Goal: Register for event/course

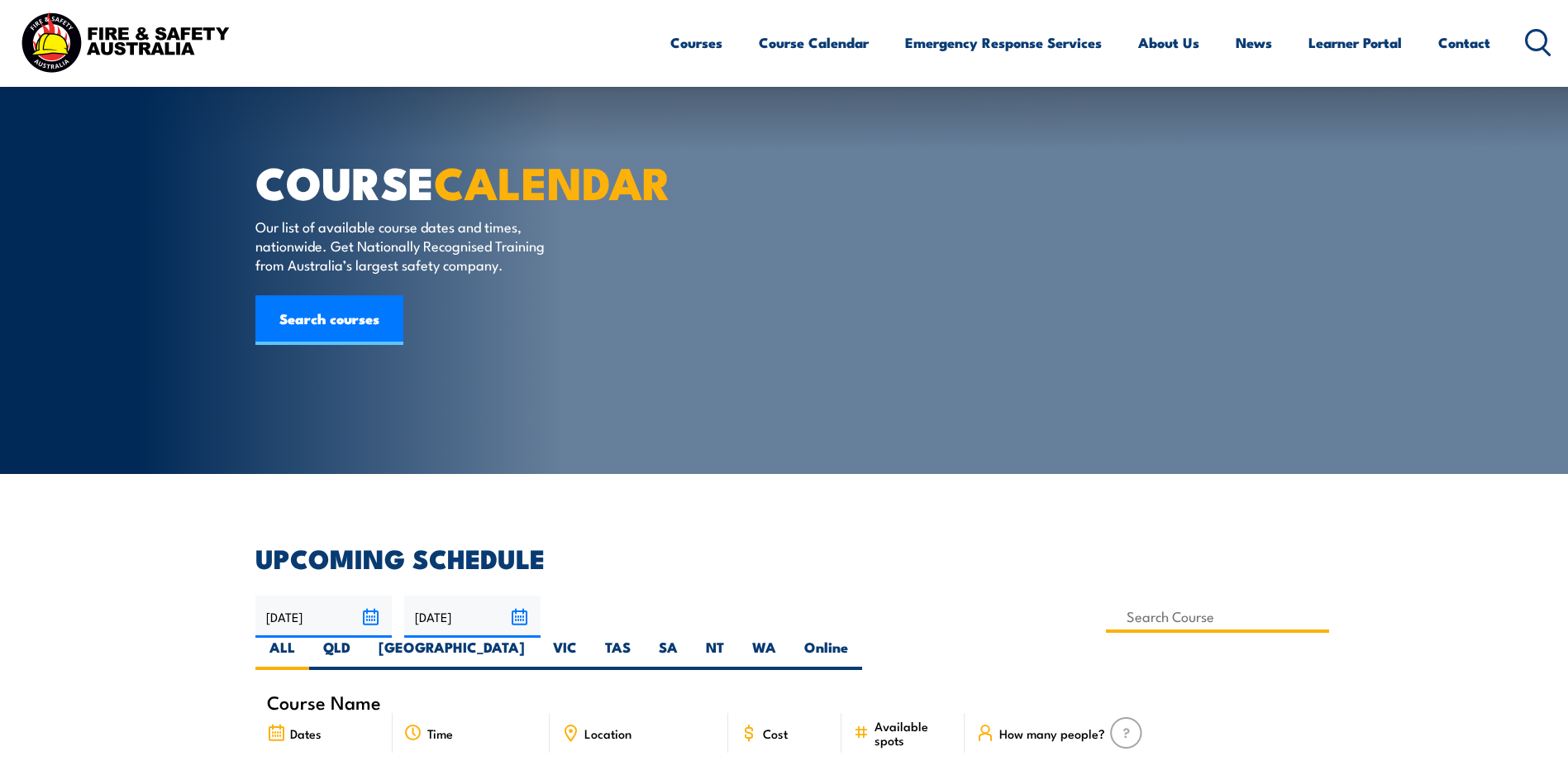
click at [1106, 600] on input at bounding box center [1218, 616] width 224 height 32
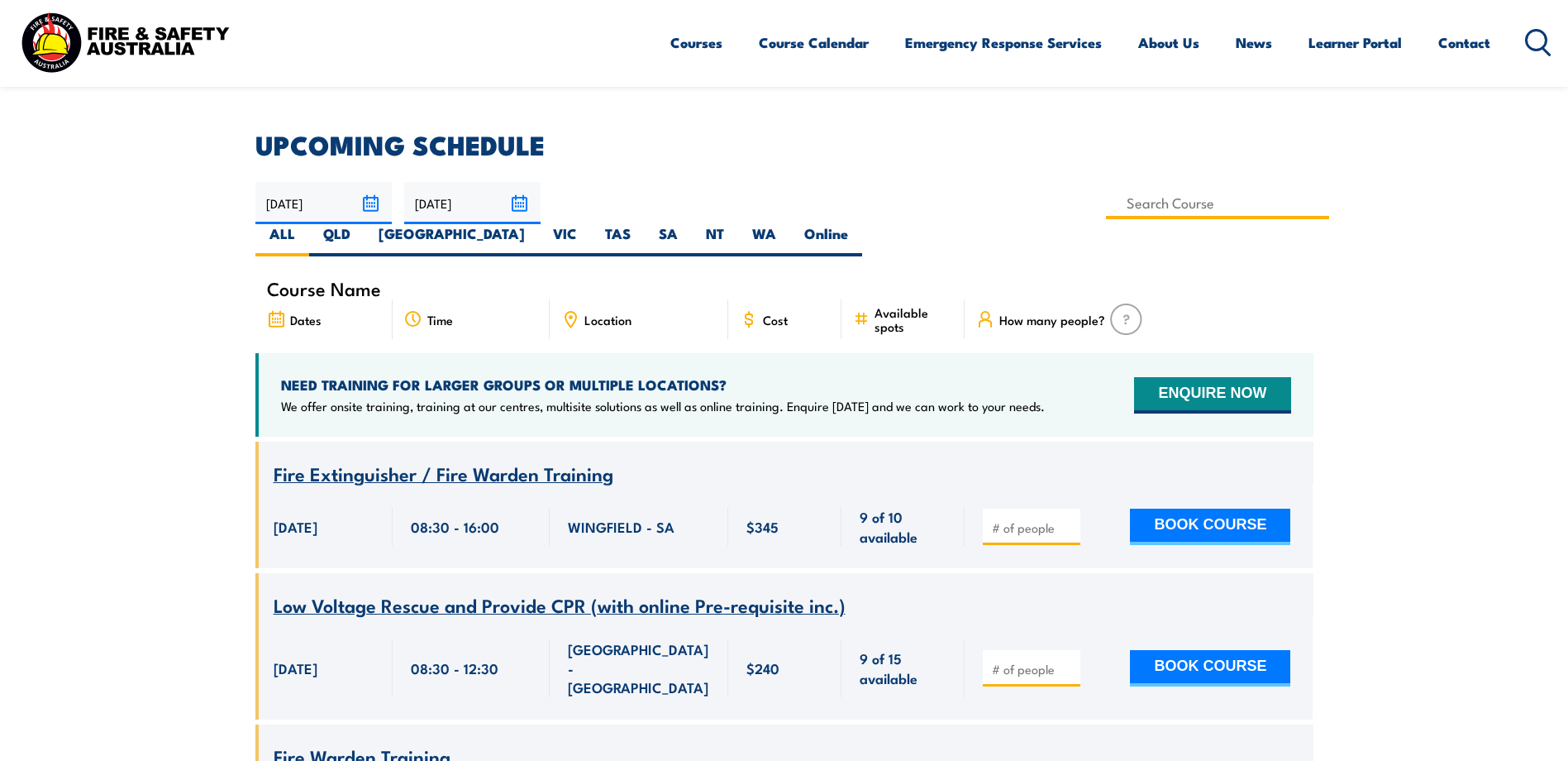
type input "Fire Safety Adviser Training"
click at [364, 224] on label "QLD" at bounding box center [337, 240] width 55 height 32
click at [361, 224] on input "QLD" at bounding box center [356, 229] width 11 height 11
radio input "true"
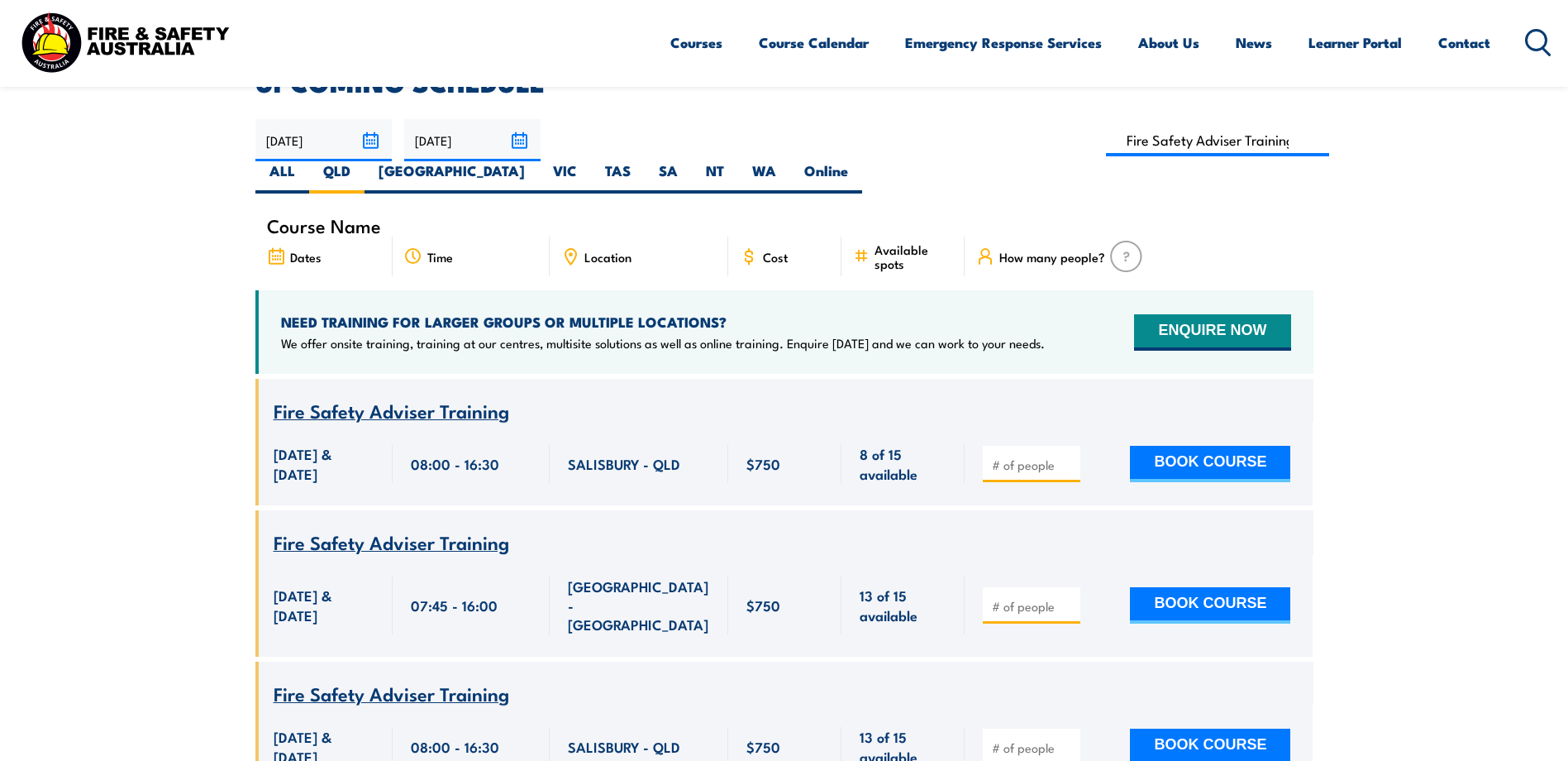
scroll to position [62, 0]
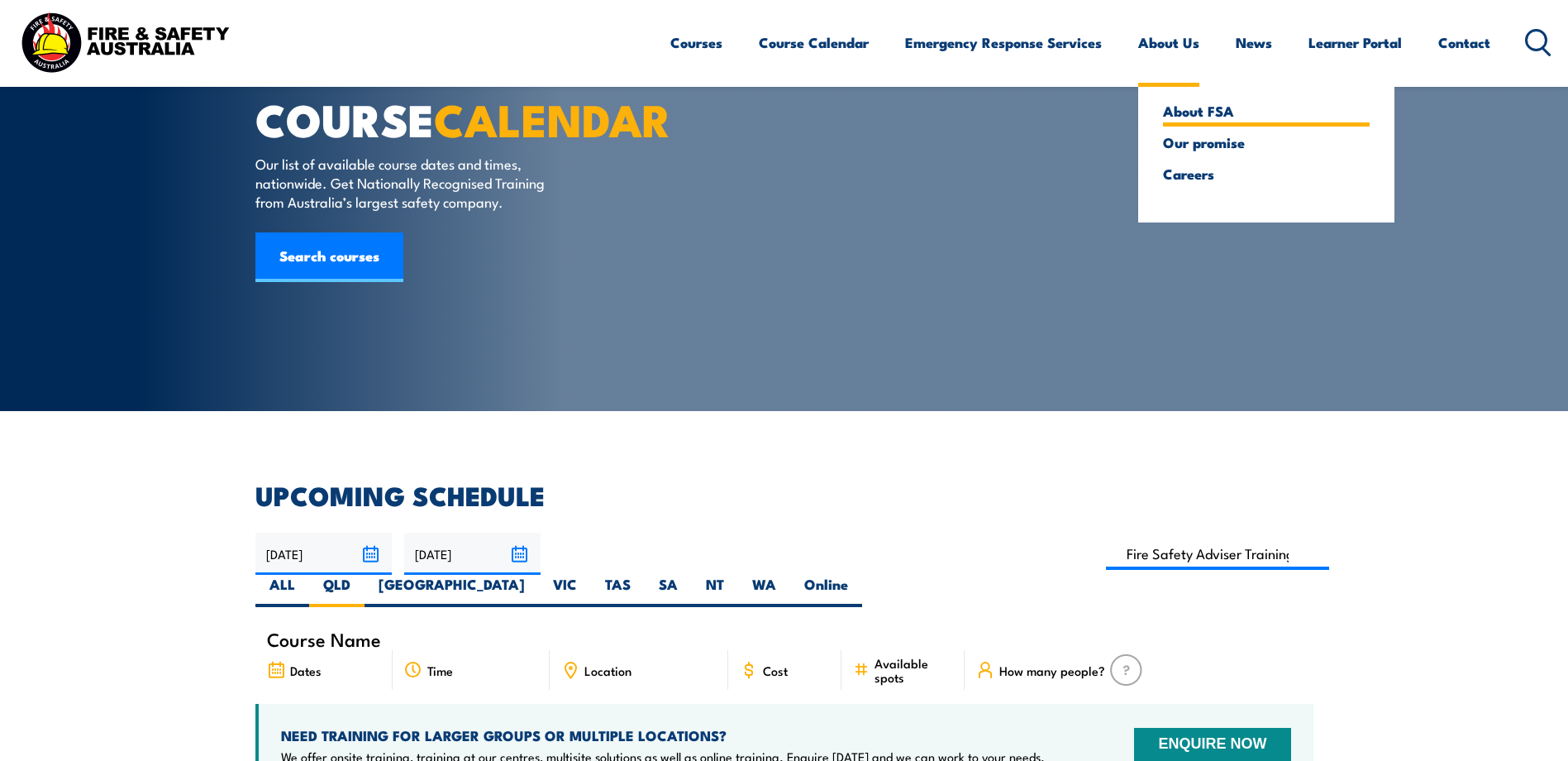
click at [1193, 111] on link "About FSA" at bounding box center [1266, 111] width 206 height 15
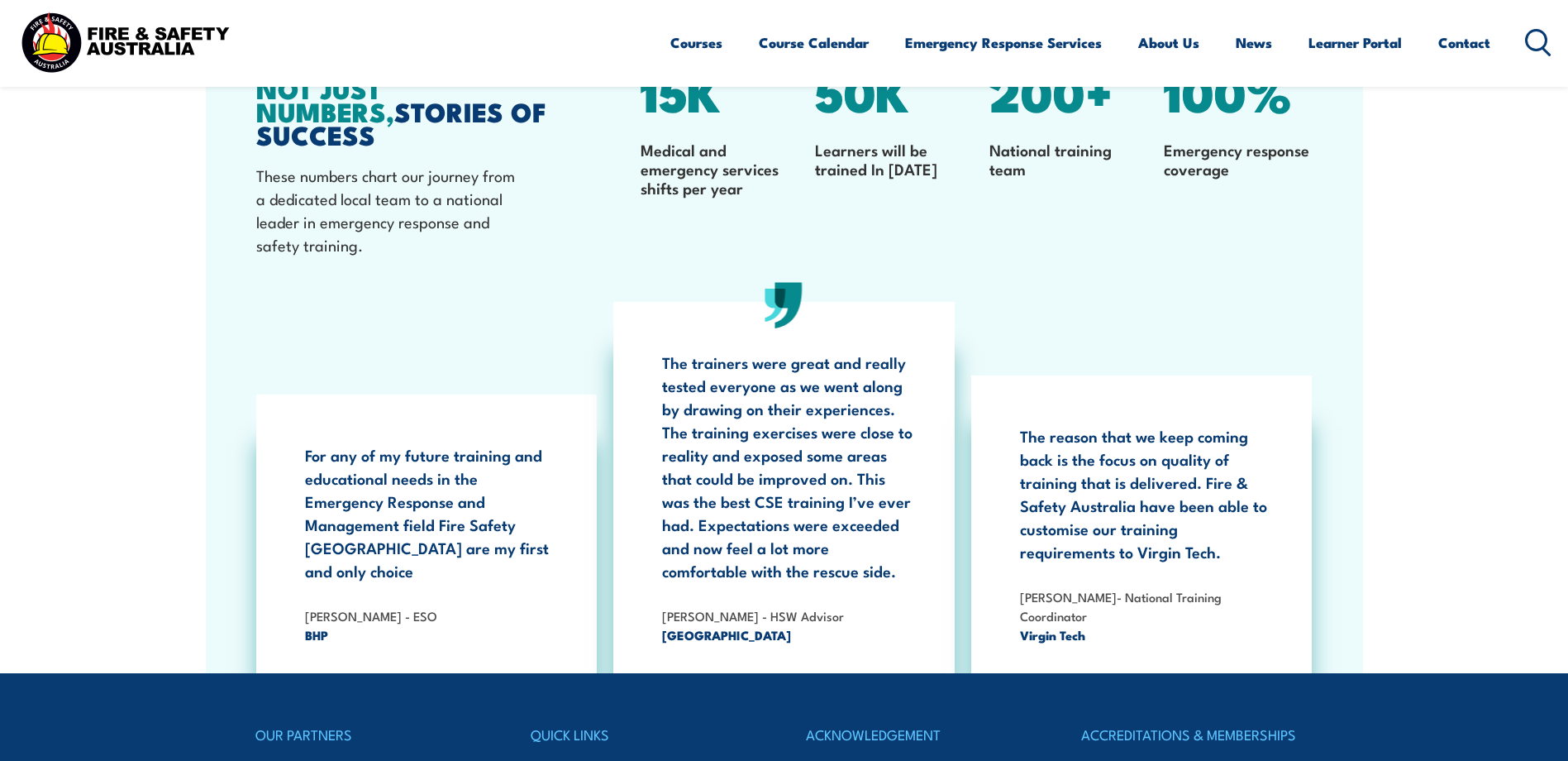
scroll to position [5359, 0]
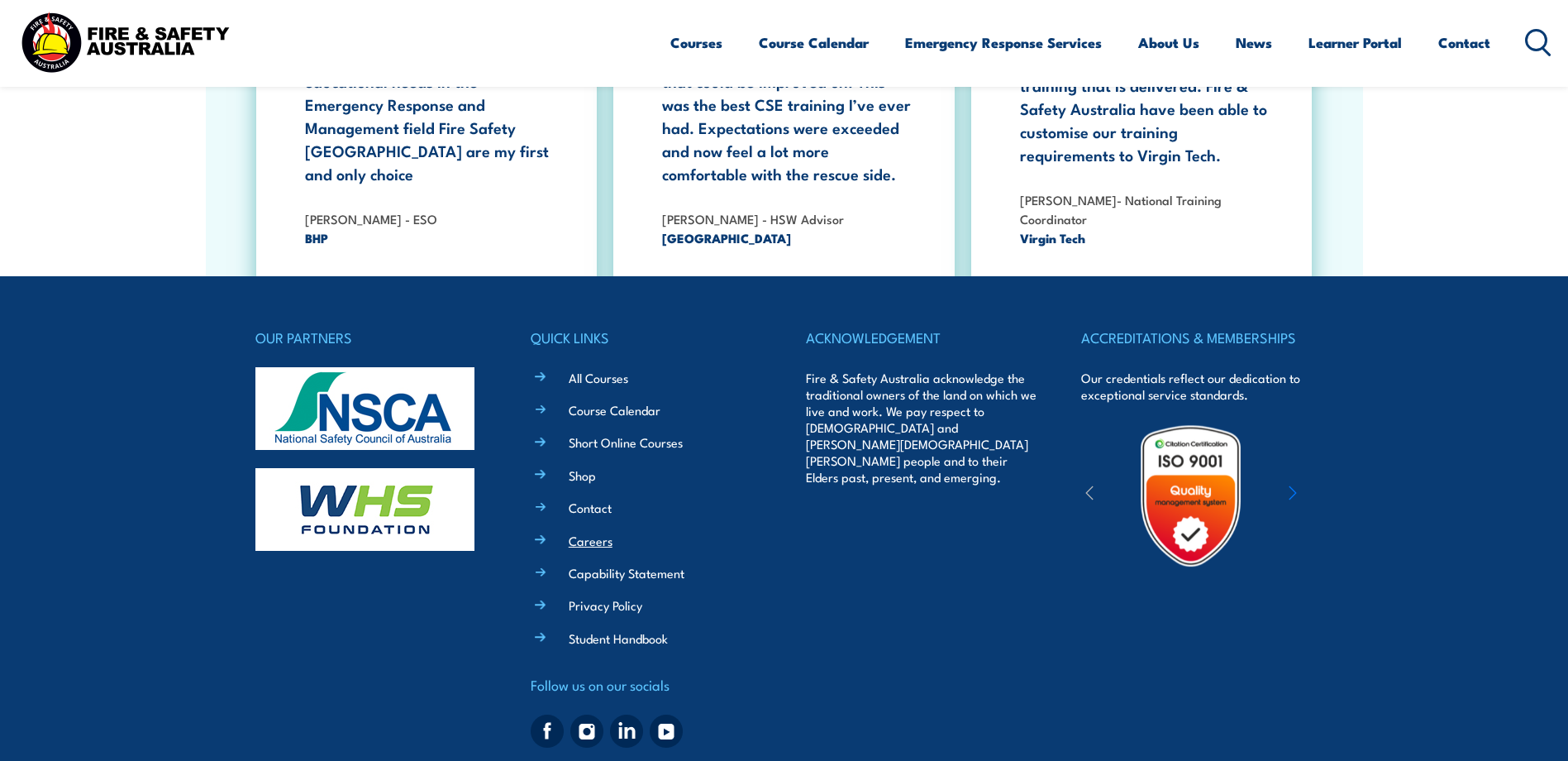
click at [592, 532] on link "Careers" at bounding box center [591, 540] width 44 height 17
